Goal: Information Seeking & Learning: Learn about a topic

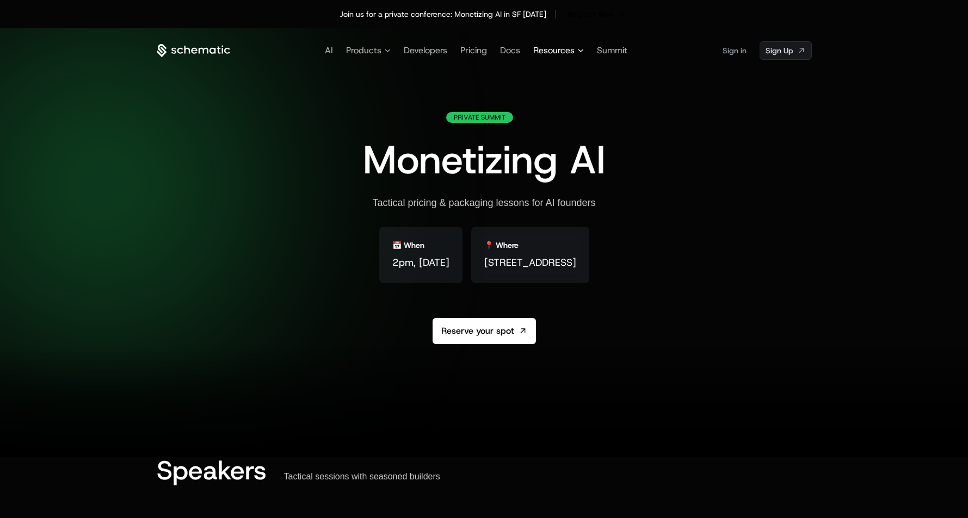
click at [578, 50] on icon at bounding box center [580, 50] width 5 height 3
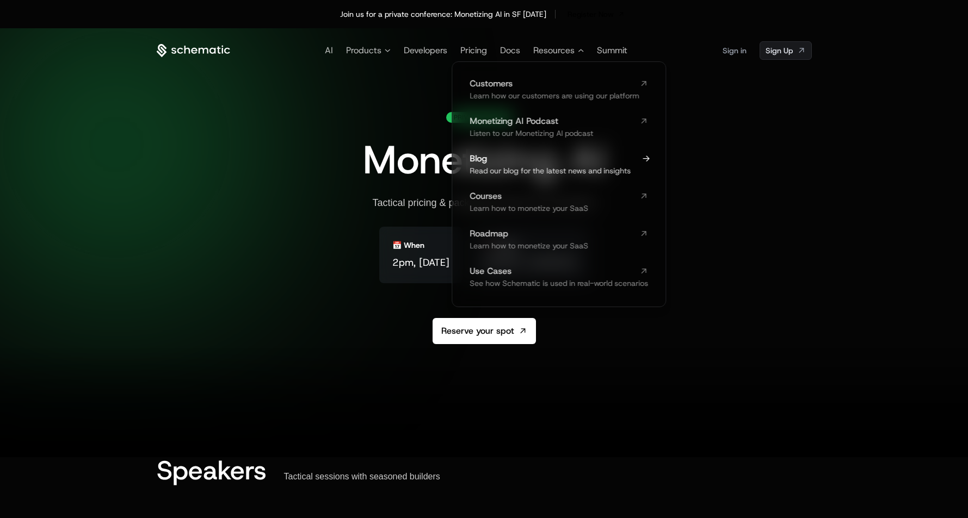
click at [503, 159] on span "Blog" at bounding box center [552, 159] width 165 height 9
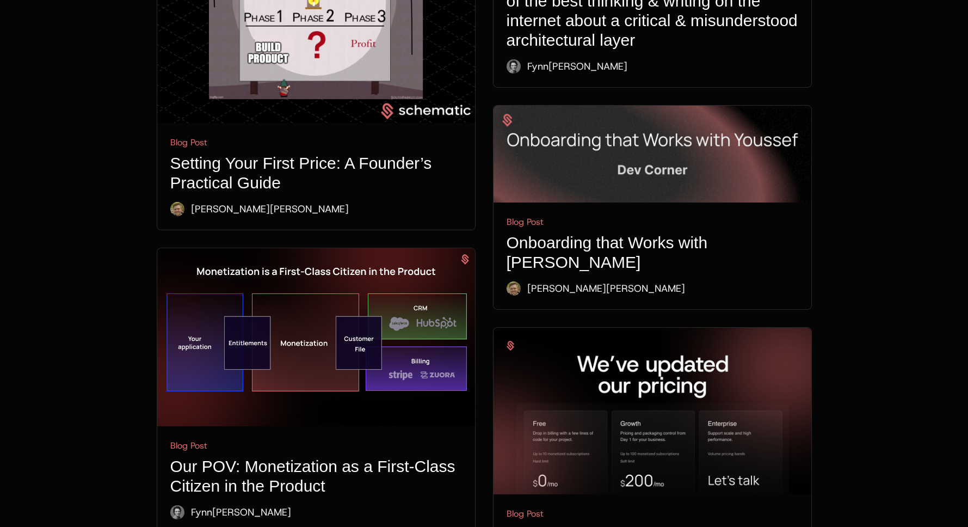
scroll to position [1724, 0]
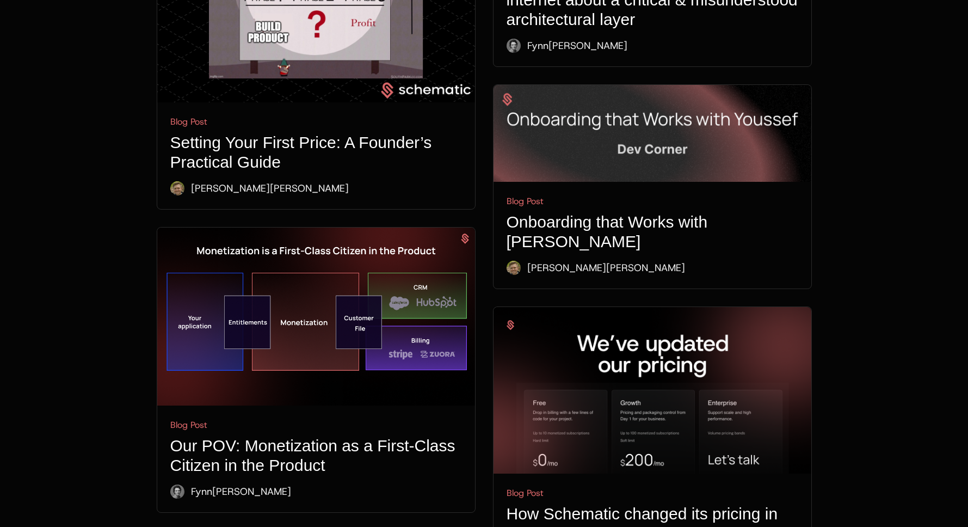
click at [379, 436] on h1 "Our POV: Monetization as a First-Class Citizen in the Product" at bounding box center [316, 455] width 292 height 39
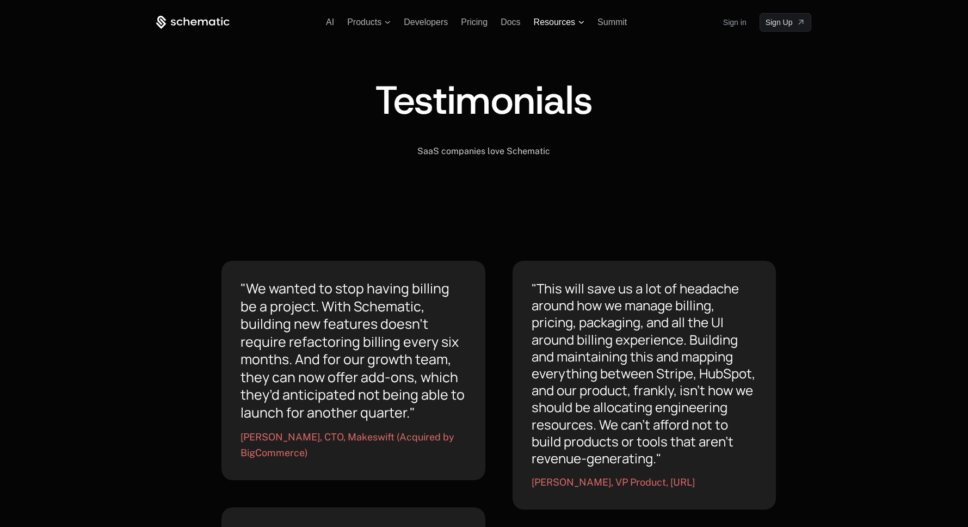
click at [547, 18] on span "Resources" at bounding box center [554, 22] width 41 height 10
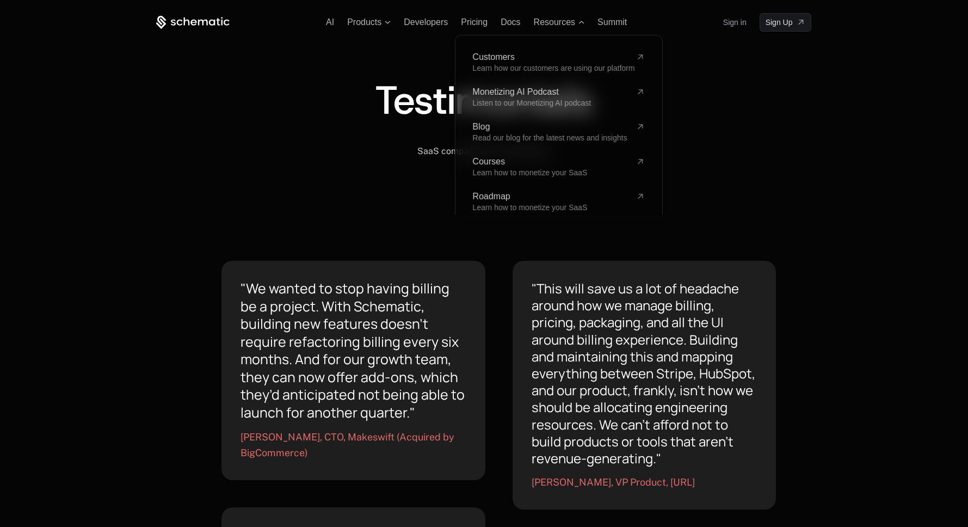
click at [545, 48] on div "Customers Learn how our customers are using our platform Monetizing AI Podcast …" at bounding box center [558, 149] width 207 height 229
click at [543, 60] on span "Customers" at bounding box center [551, 57] width 159 height 9
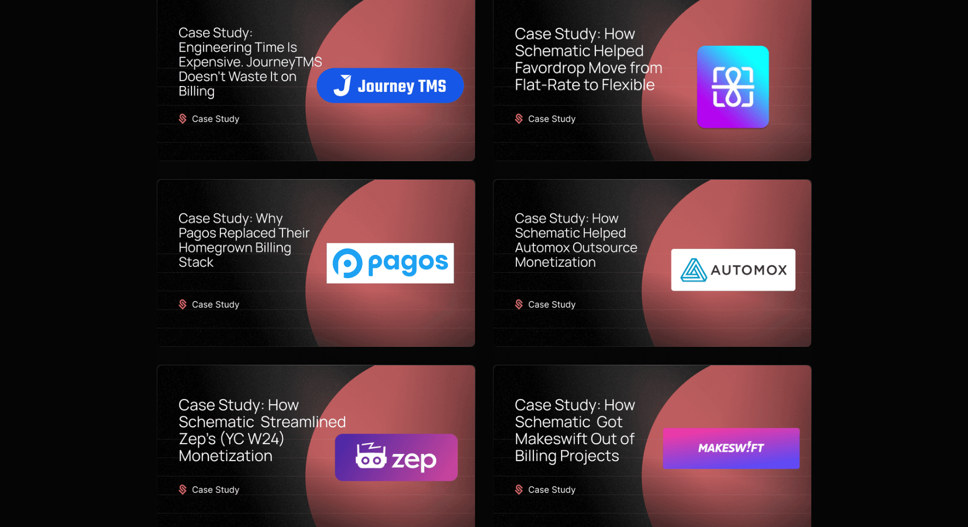
scroll to position [622, 0]
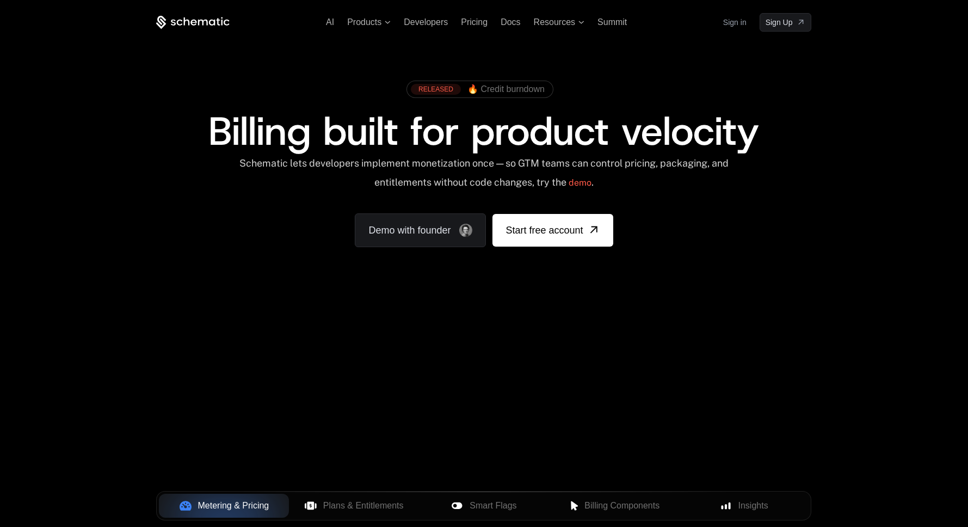
click at [815, 66] on div "RELEASED 🔥 Credit burndown Billing built for product velocity Schematic lets de…" at bounding box center [483, 161] width 707 height 259
click at [568, 23] on span "Resources" at bounding box center [554, 22] width 41 height 10
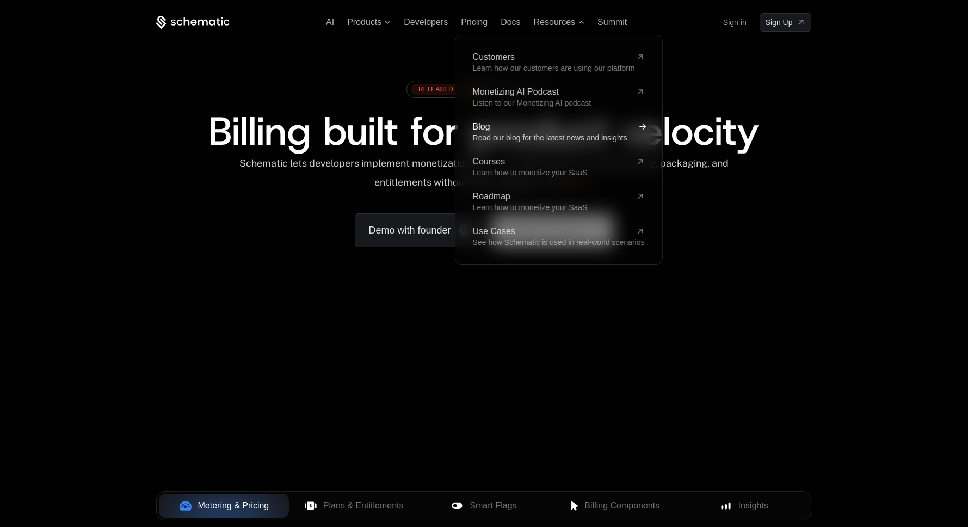
click at [501, 136] on span "Read our blog for the latest news and insights" at bounding box center [549, 137] width 155 height 9
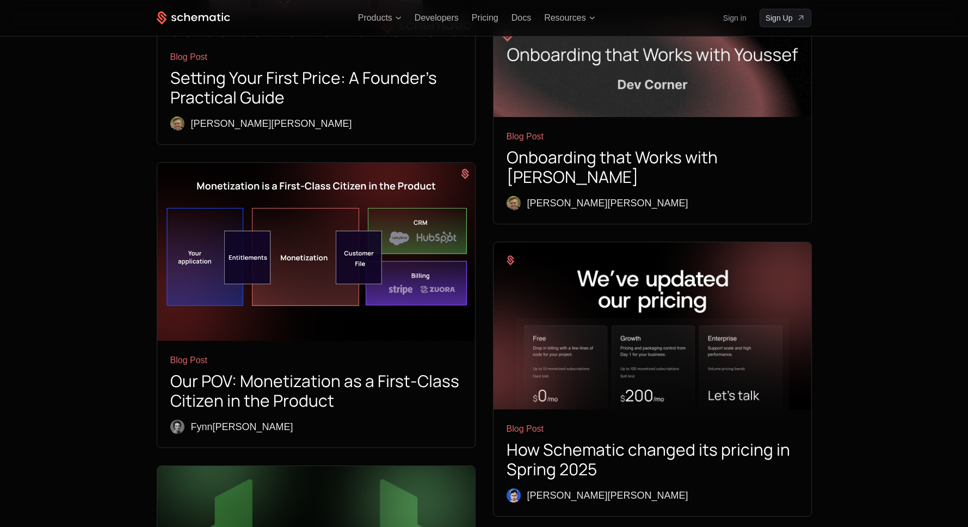
scroll to position [1747, 0]
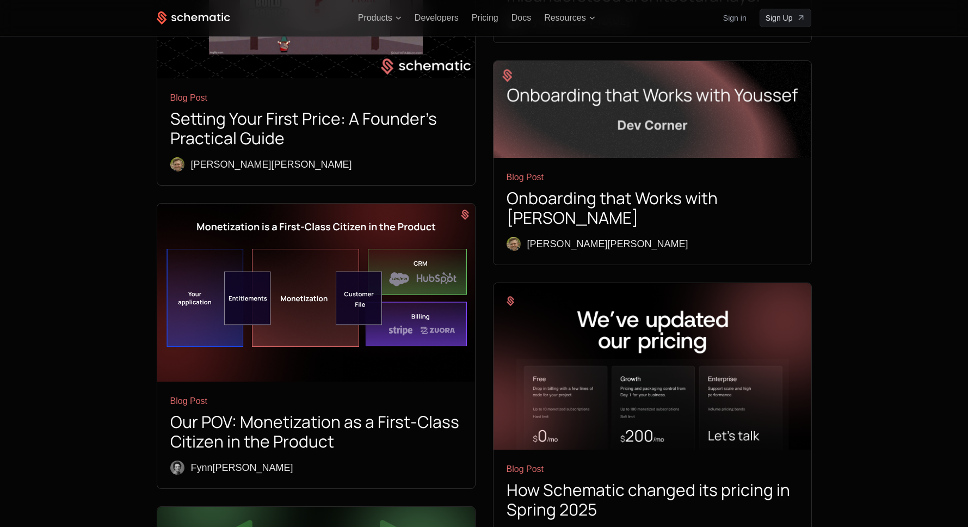
click at [294, 412] on h1 "Our POV: Monetization as a First-Class Citizen in the Product" at bounding box center [316, 431] width 292 height 39
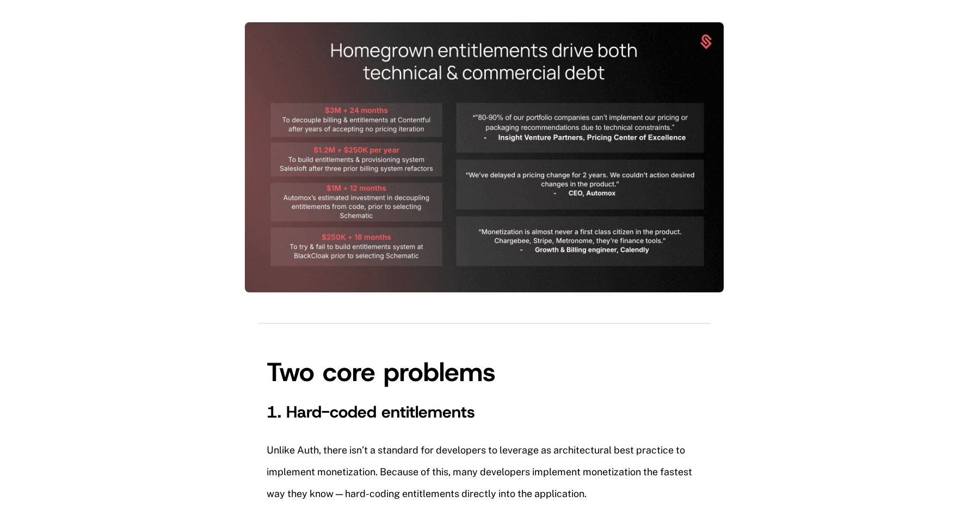
scroll to position [1014, 0]
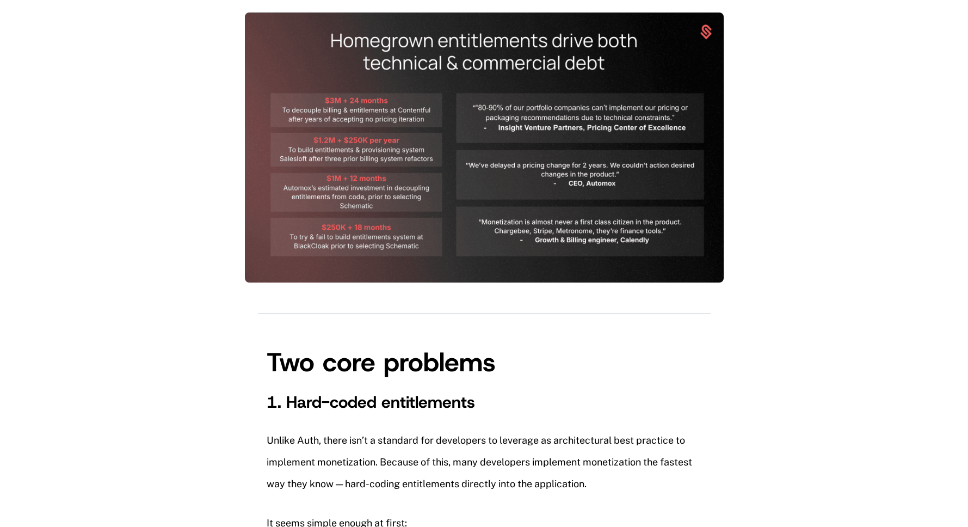
drag, startPoint x: 382, startPoint y: 409, endPoint x: 245, endPoint y: 376, distance: 141.1
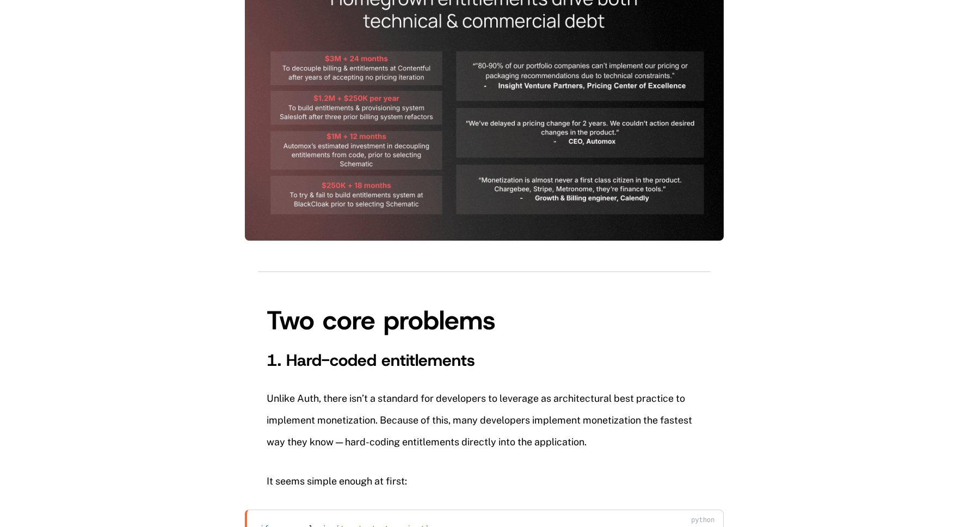
scroll to position [1119, 0]
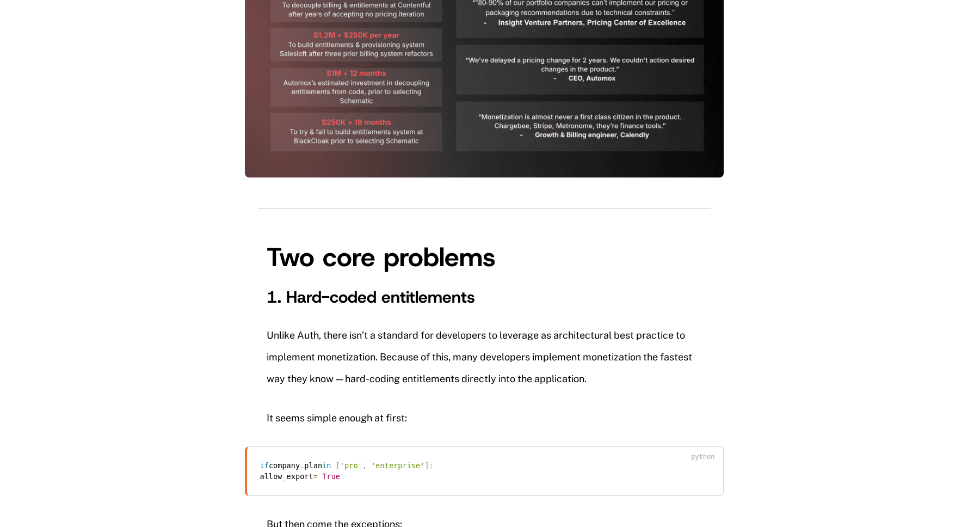
drag, startPoint x: 369, startPoint y: 464, endPoint x: 240, endPoint y: 379, distance: 154.5
copy code "if ( company . plan in [ 'pro' , 'enterprise' , 'growth' ] or company . id in […"
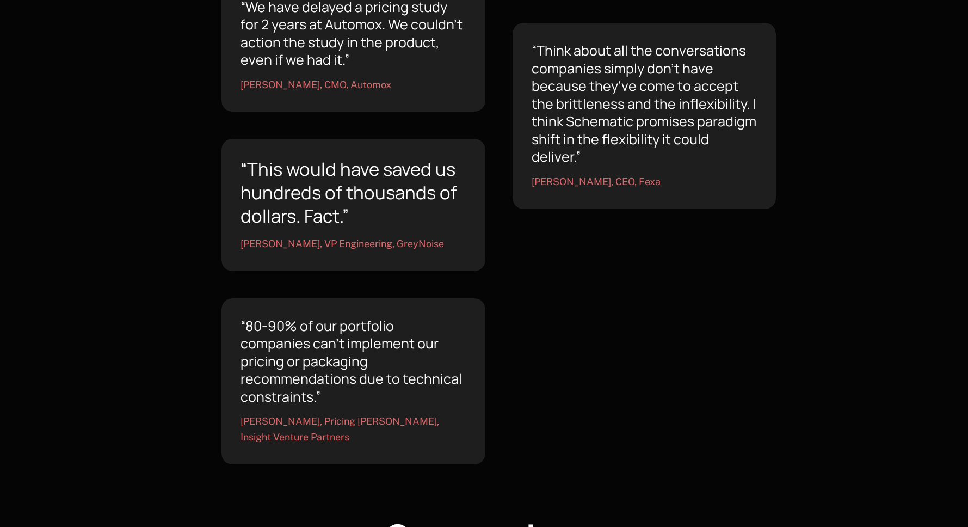
scroll to position [1066, 0]
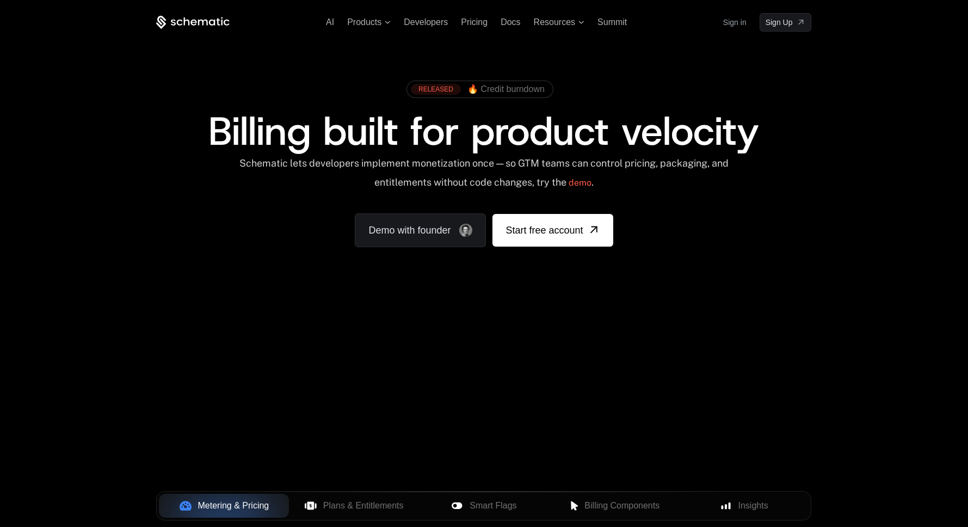
click at [737, 24] on link "Sign in" at bounding box center [734, 22] width 23 height 17
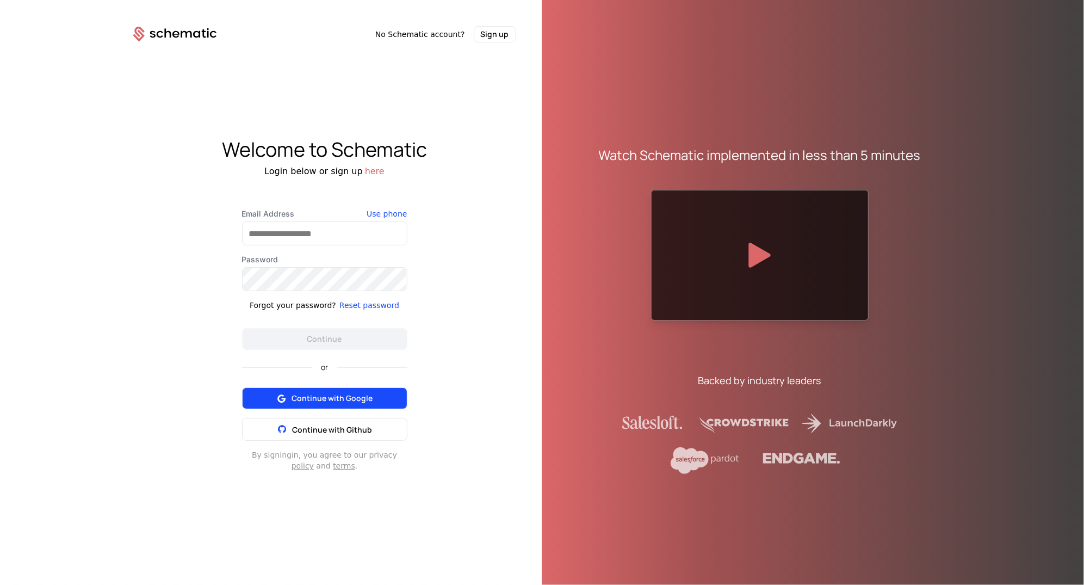
click at [298, 396] on span "Continue with Google" at bounding box center [332, 398] width 81 height 11
